Goal: Task Accomplishment & Management: Manage account settings

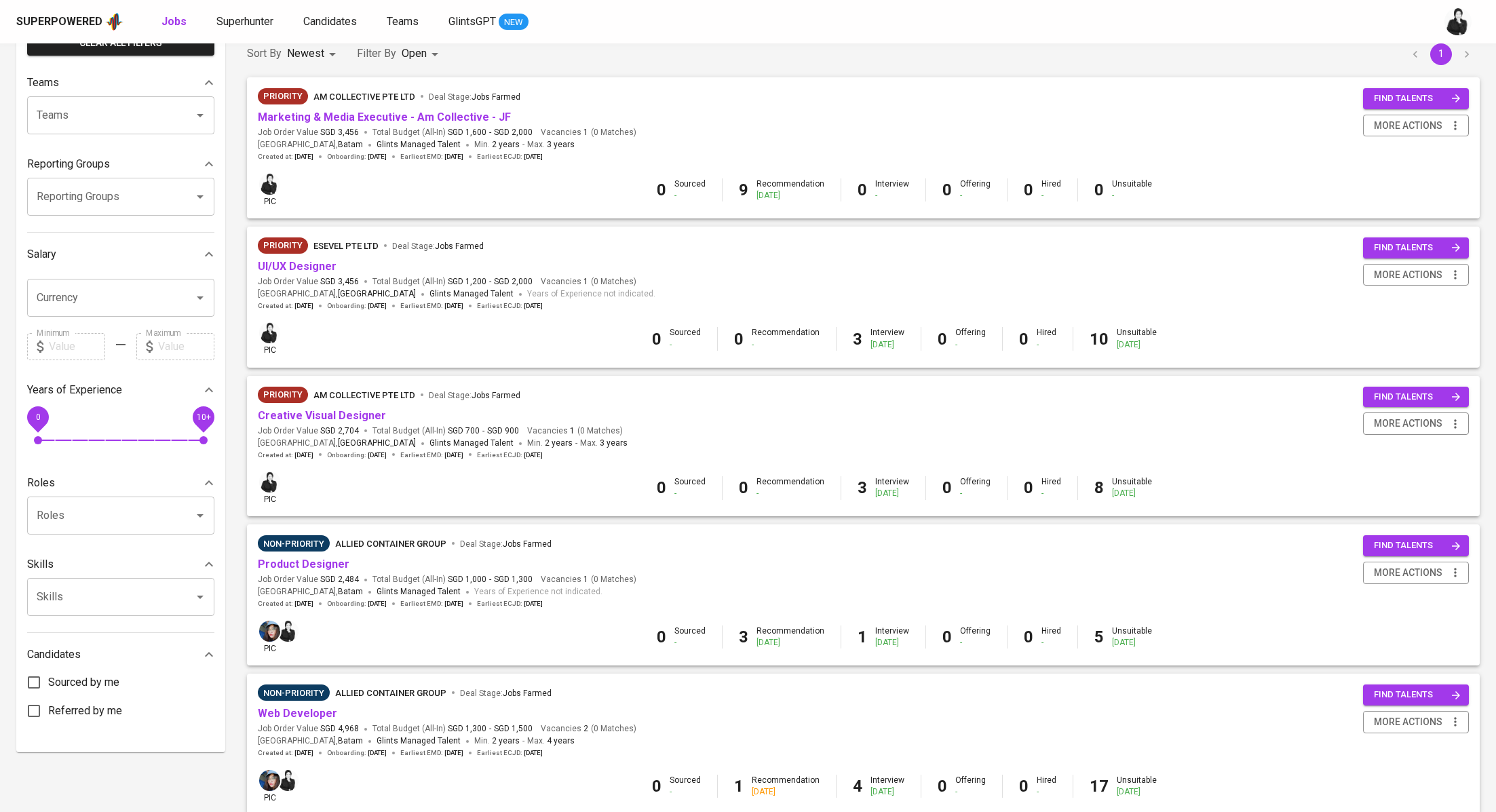
scroll to position [129, 0]
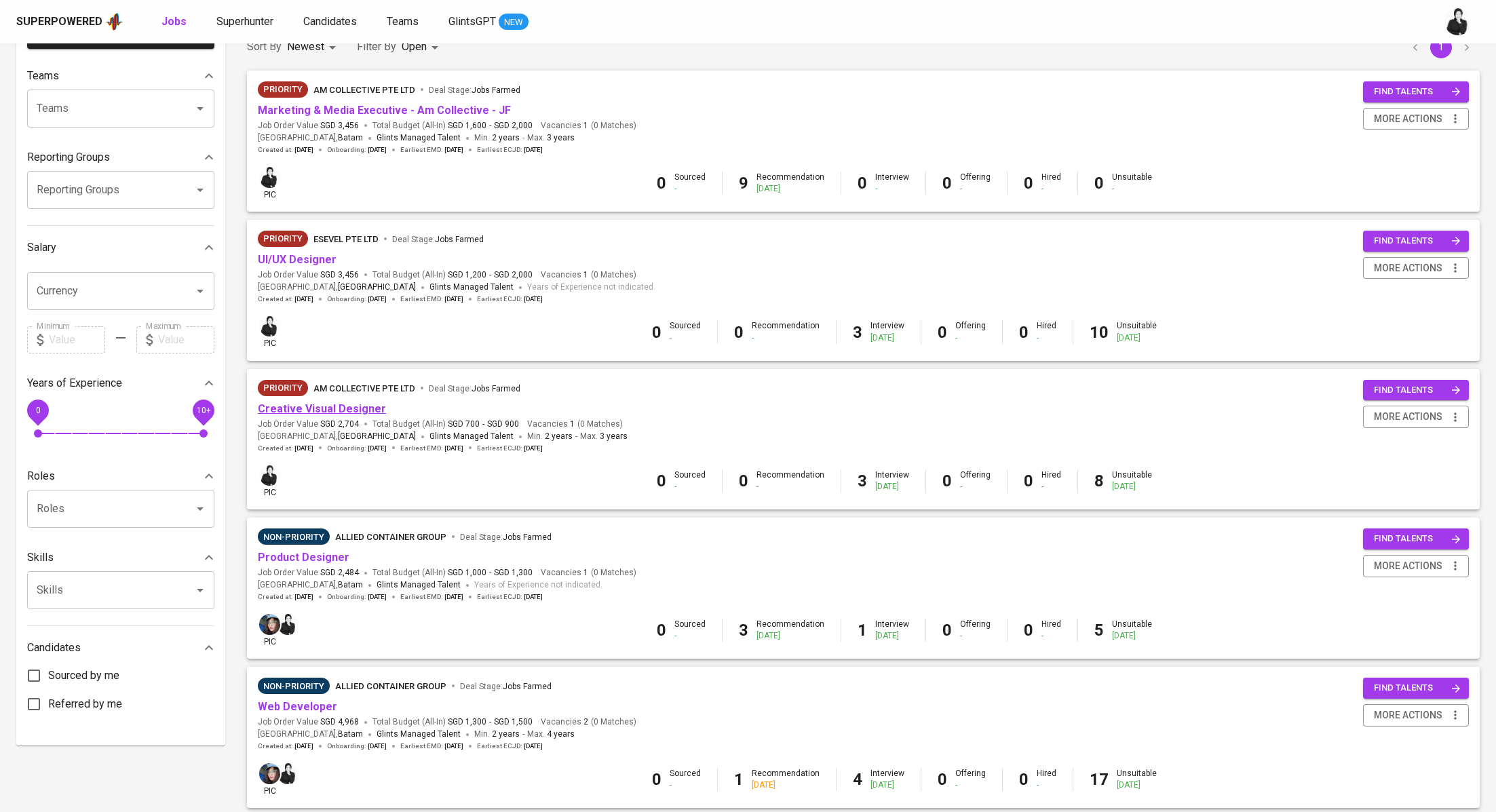
click at [352, 408] on link "Creative Visual Designer" at bounding box center [321, 408] width 128 height 13
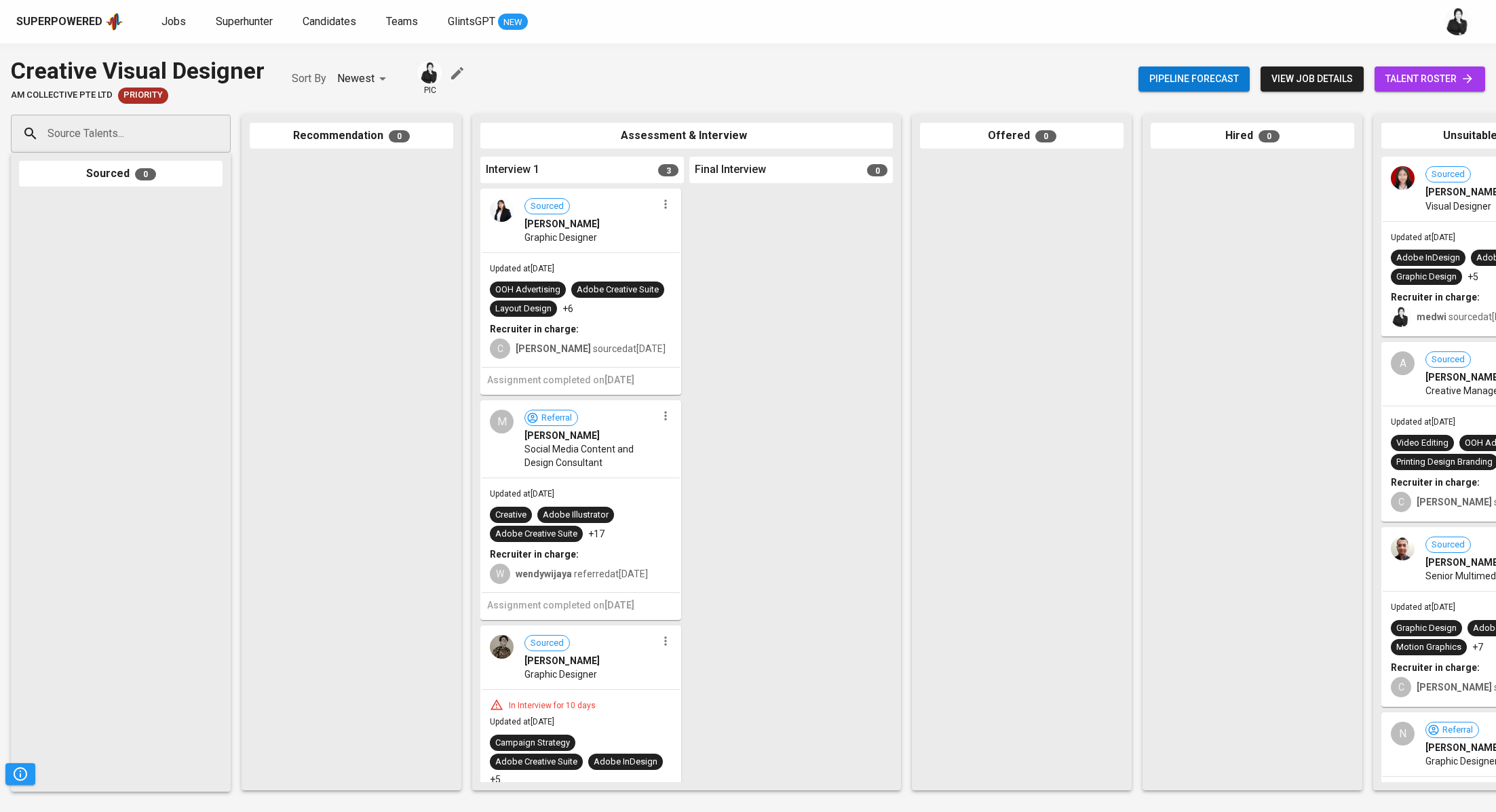
click at [1425, 81] on span "talent roster" at bounding box center [1429, 79] width 89 height 17
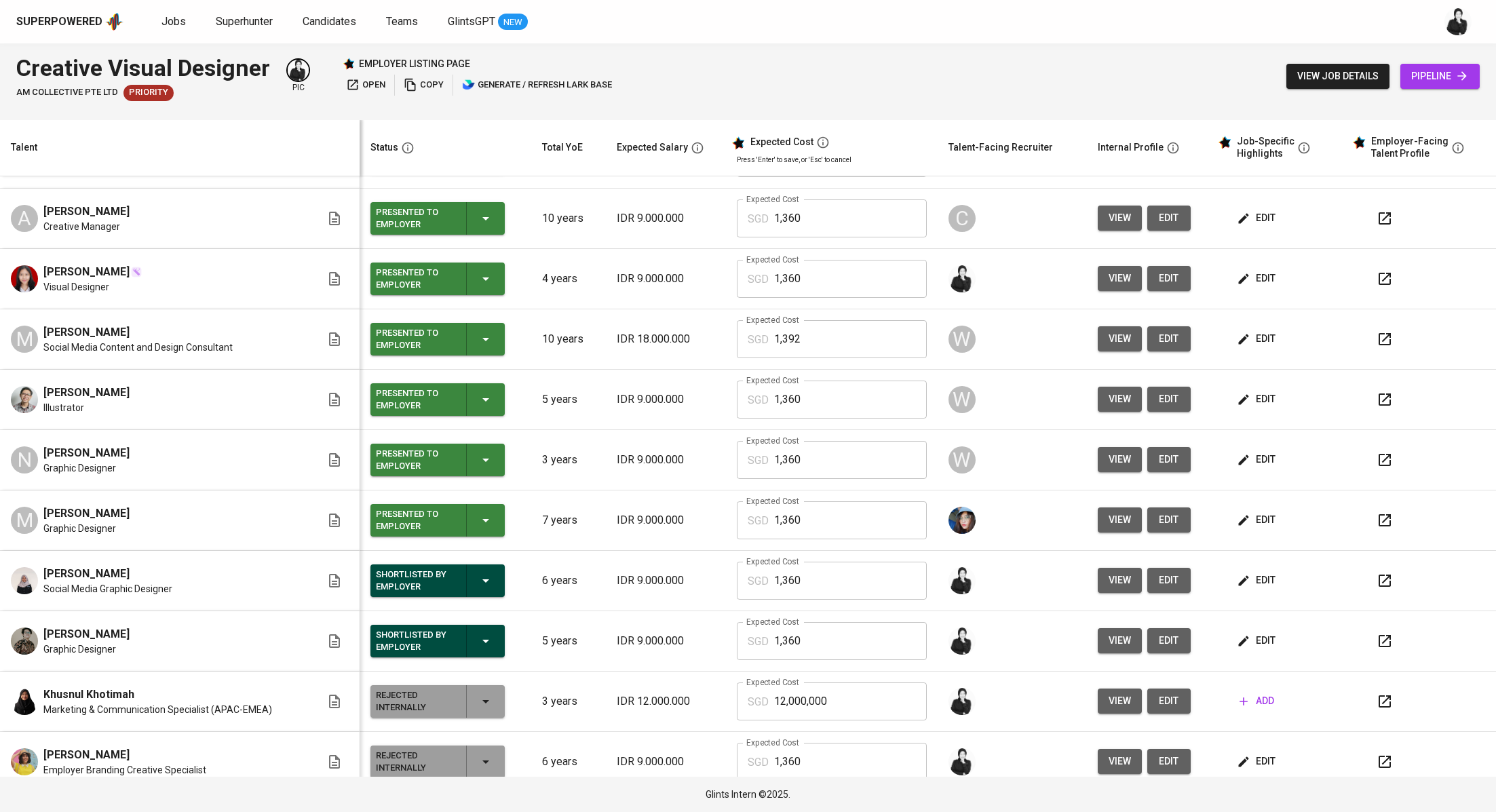
scroll to position [128, 0]
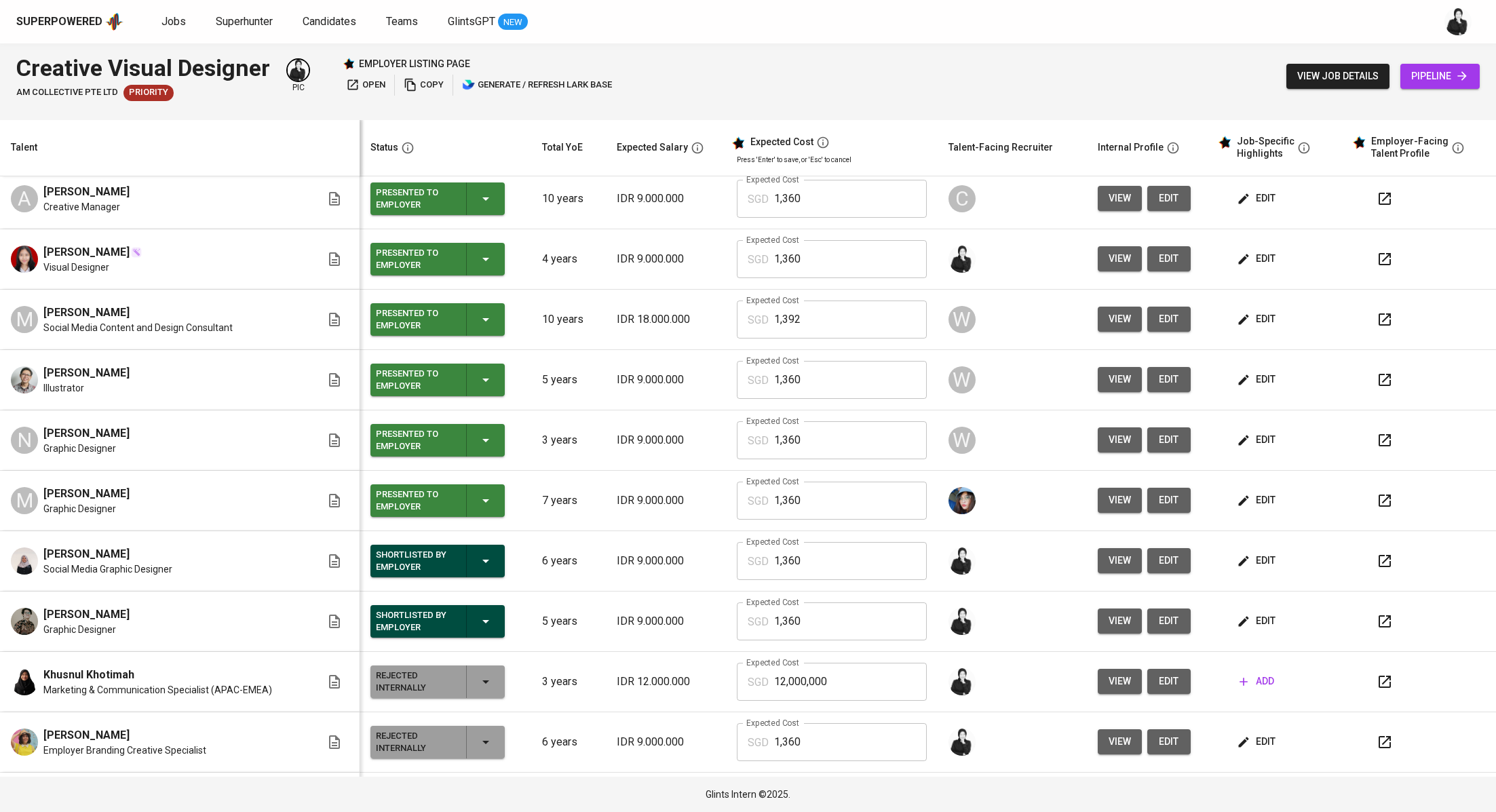
drag, startPoint x: 143, startPoint y: 609, endPoint x: 50, endPoint y: 606, distance: 93.0
click at [50, 607] on div "[PERSON_NAME] Graphic Designer" at bounding box center [165, 621] width 310 height 30
copy span "[PERSON_NAME]"
click at [1239, 613] on span "edit" at bounding box center [1257, 621] width 36 height 17
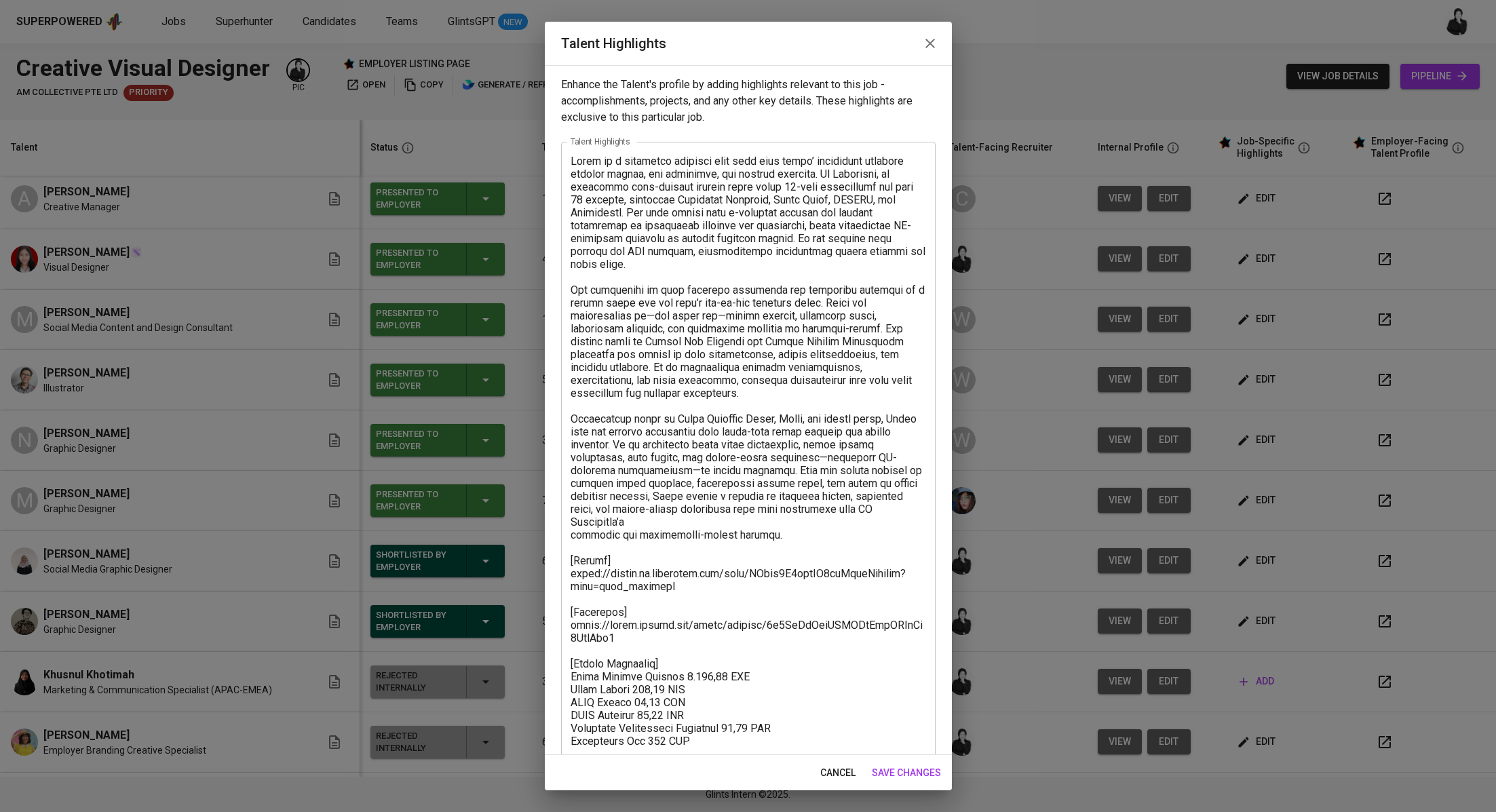
scroll to position [42, 0]
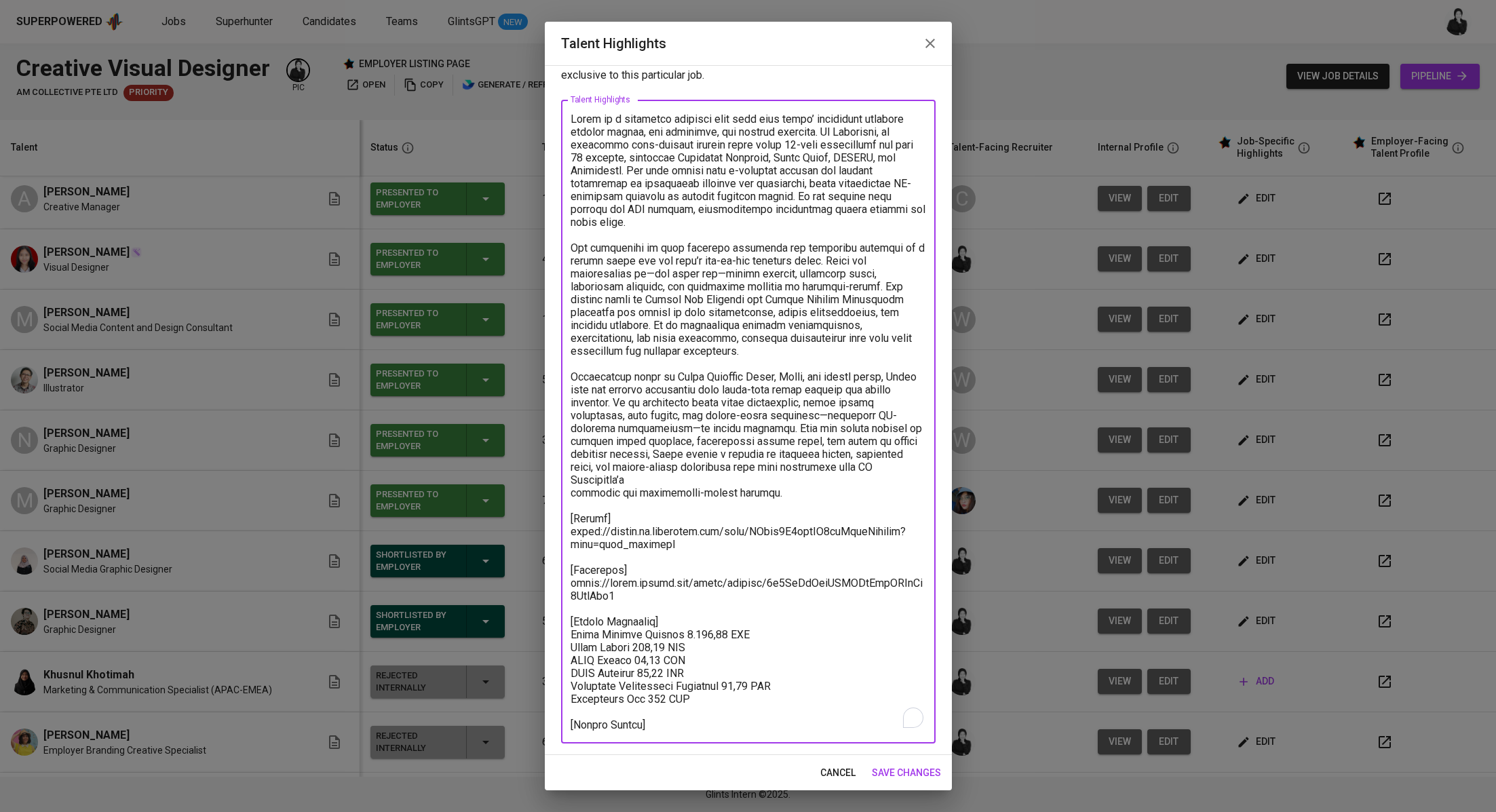
drag, startPoint x: 664, startPoint y: 617, endPoint x: 633, endPoint y: 617, distance: 31.0
click at [633, 617] on textarea "To enrich screen reader interactions, please activate Accessibility in Grammarl…" at bounding box center [748, 422] width 355 height 619
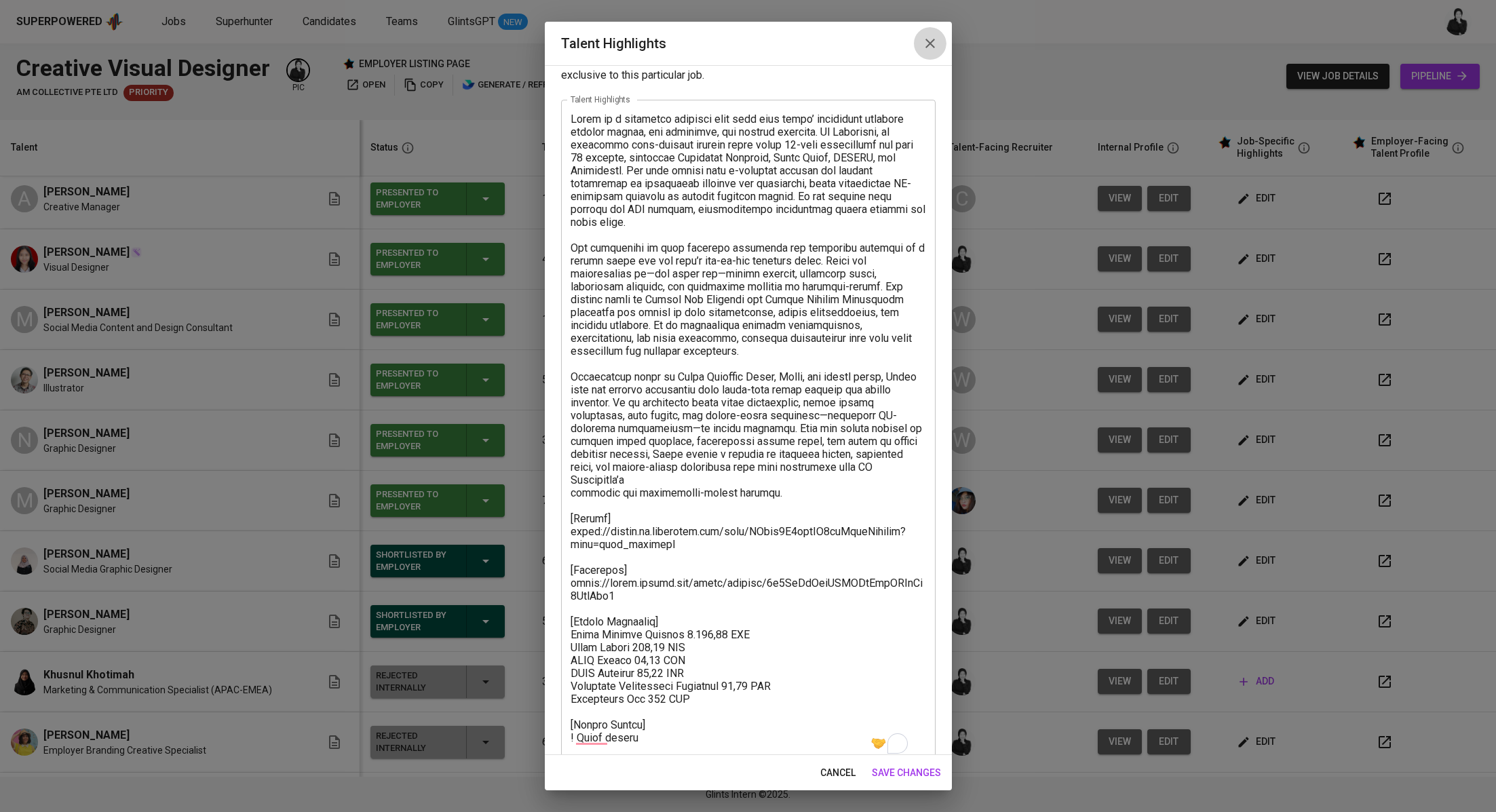
click at [928, 47] on icon "button" at bounding box center [929, 43] width 16 height 16
